Goal: Check status: Check status

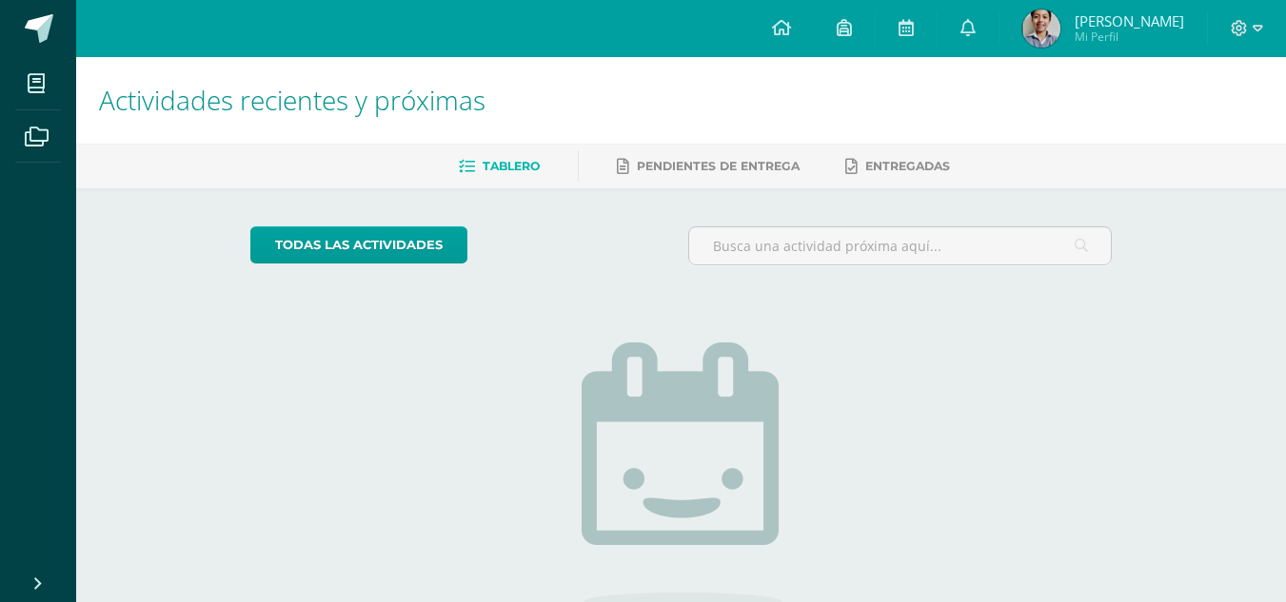
click at [1137, 32] on span "Mi Perfil" at bounding box center [1128, 37] width 109 height 16
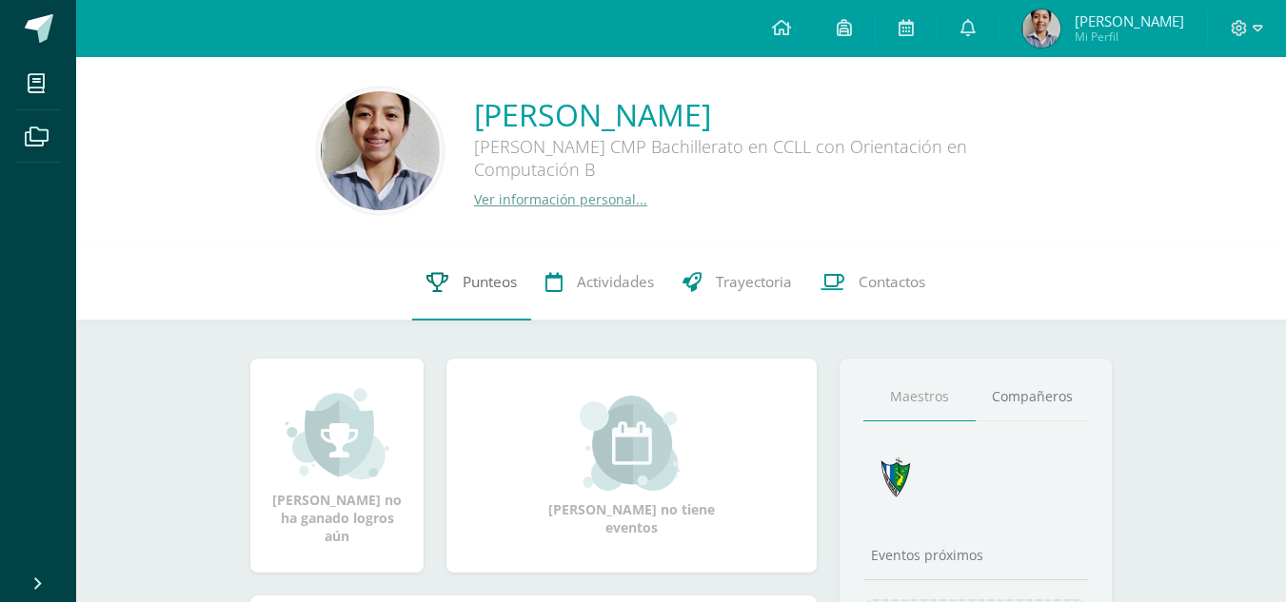
click at [418, 280] on link "Punteos" at bounding box center [471, 283] width 119 height 76
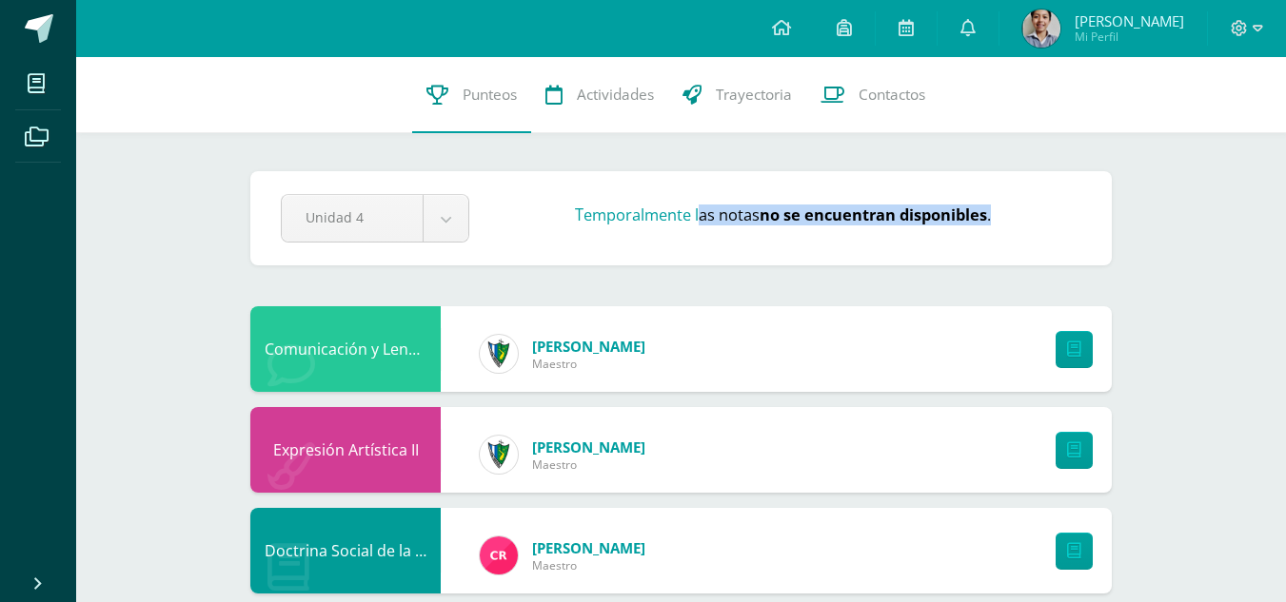
drag, startPoint x: 699, startPoint y: 211, endPoint x: 1033, endPoint y: 222, distance: 334.2
click at [1033, 222] on div "Temporalmente las notas no se encuentran disponibles ." at bounding box center [783, 219] width 612 height 29
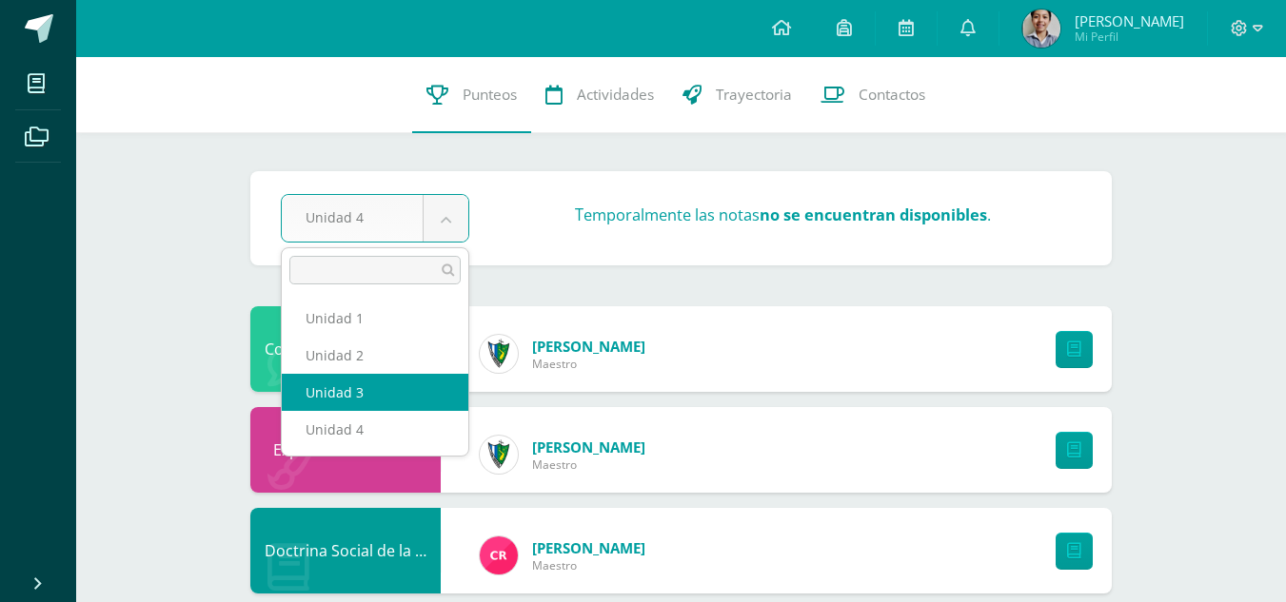
select select "Unidad 3"
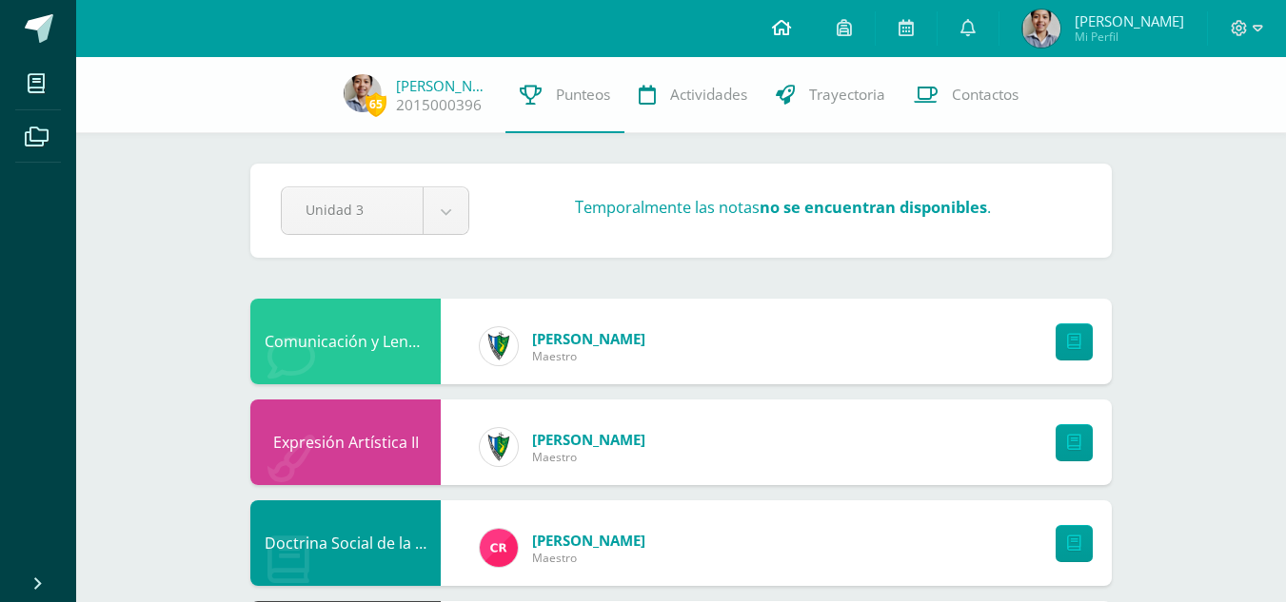
click at [814, 41] on link at bounding box center [781, 28] width 65 height 57
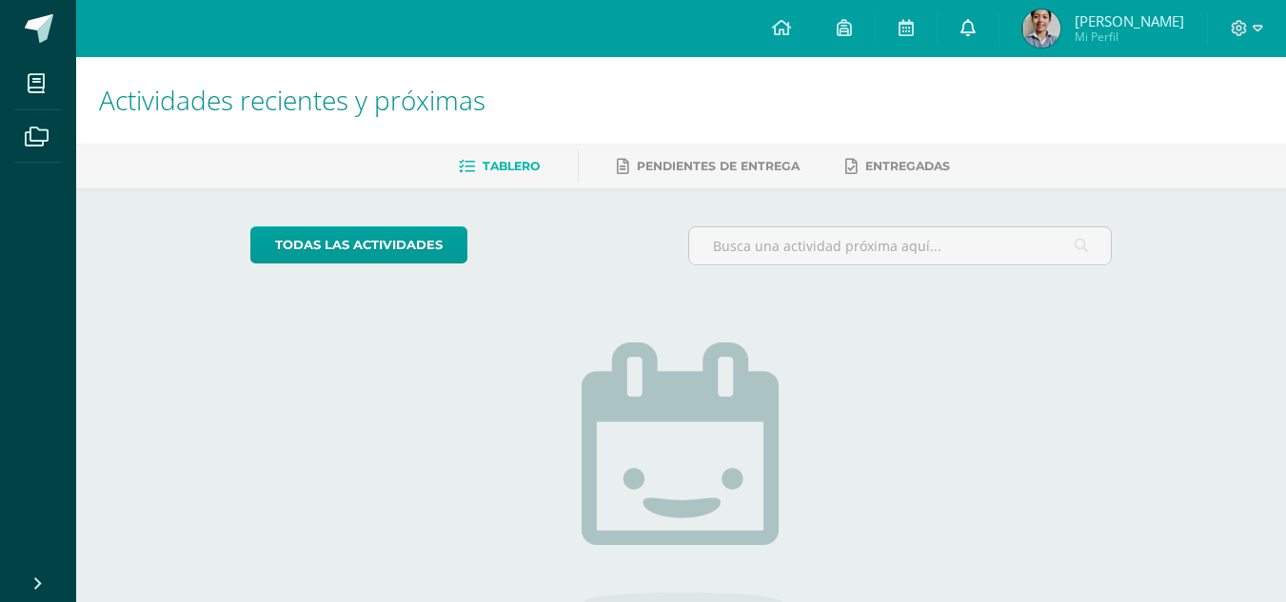
click at [998, 29] on link at bounding box center [967, 28] width 61 height 57
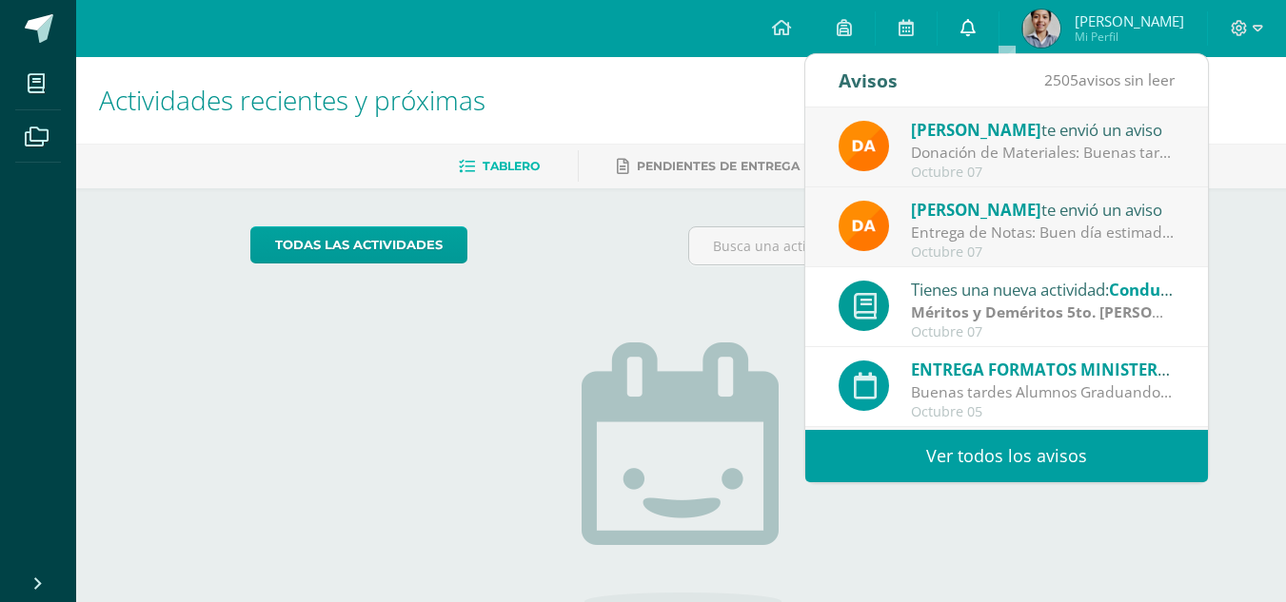
click at [998, 29] on link at bounding box center [967, 28] width 61 height 57
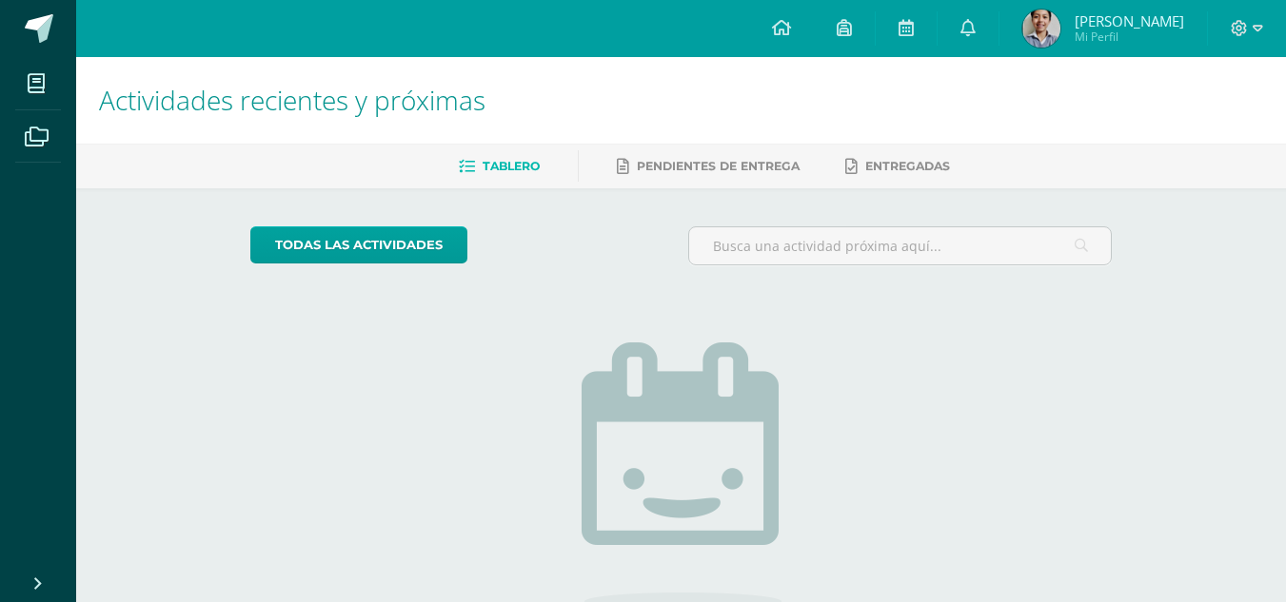
click at [711, 98] on h1 "Actividades recientes y próximas" at bounding box center [681, 100] width 1164 height 87
click at [570, 272] on div "todas las Actividades" at bounding box center [425, 253] width 365 height 54
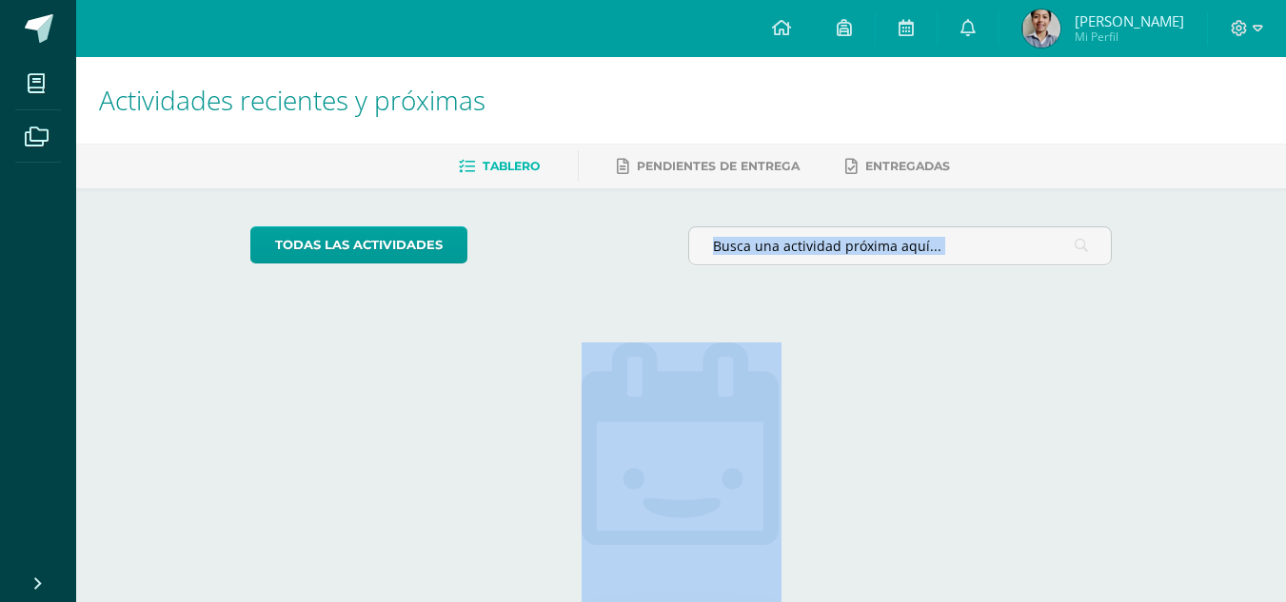
click at [570, 272] on div "todas las Actividades" at bounding box center [425, 253] width 365 height 54
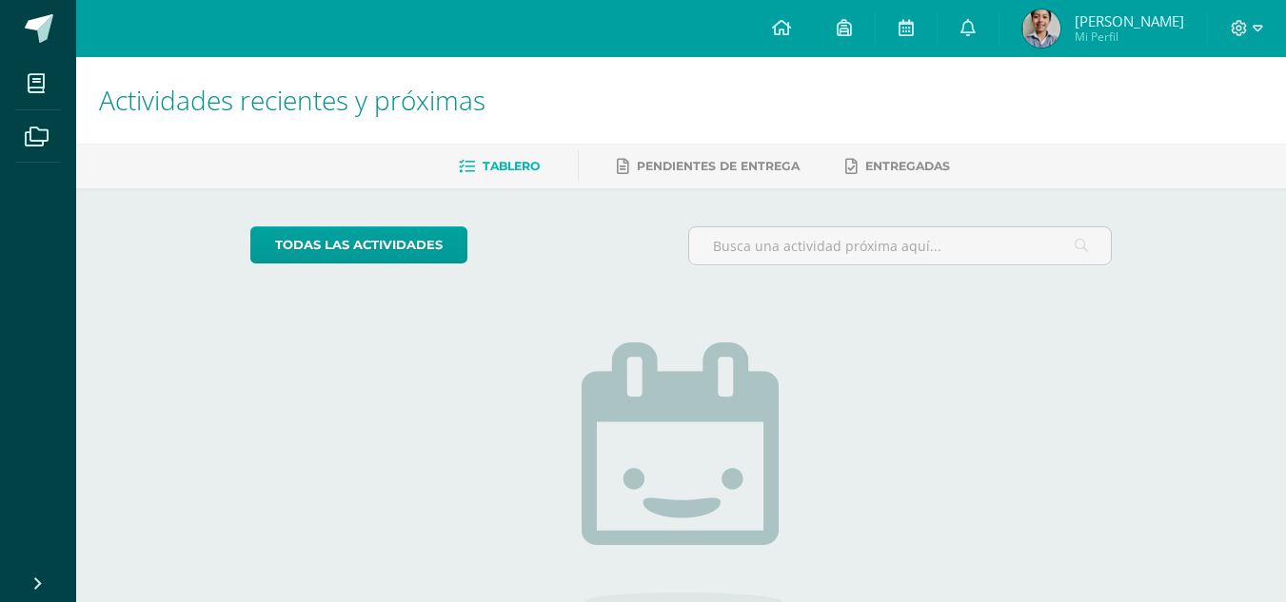
click at [570, 272] on div "todas las Actividades" at bounding box center [425, 253] width 365 height 54
click at [636, 235] on div "todas las Actividades" at bounding box center [681, 253] width 876 height 54
